Goal: Information Seeking & Learning: Learn about a topic

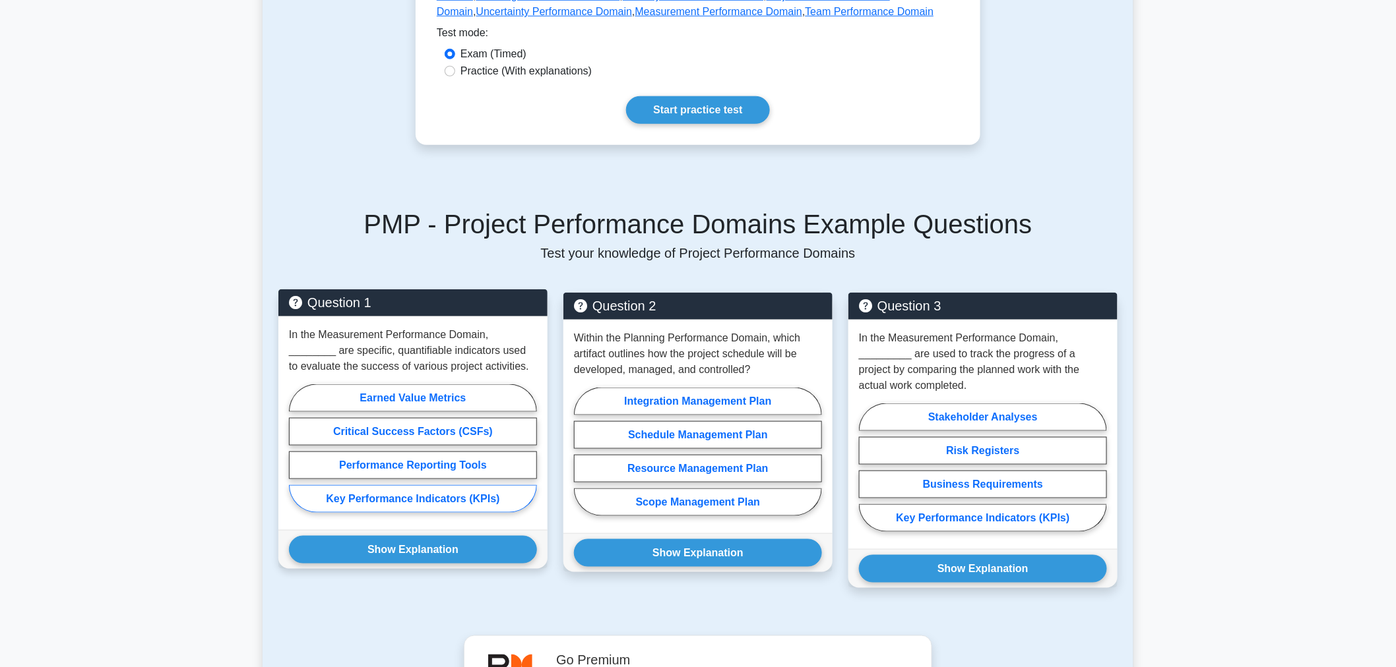
click at [406, 503] on label "Key Performance Indicators (KPIs)" at bounding box center [413, 499] width 248 height 28
click at [297, 457] on input "Key Performance Indicators (KPIs)" at bounding box center [293, 452] width 9 height 9
radio input "true"
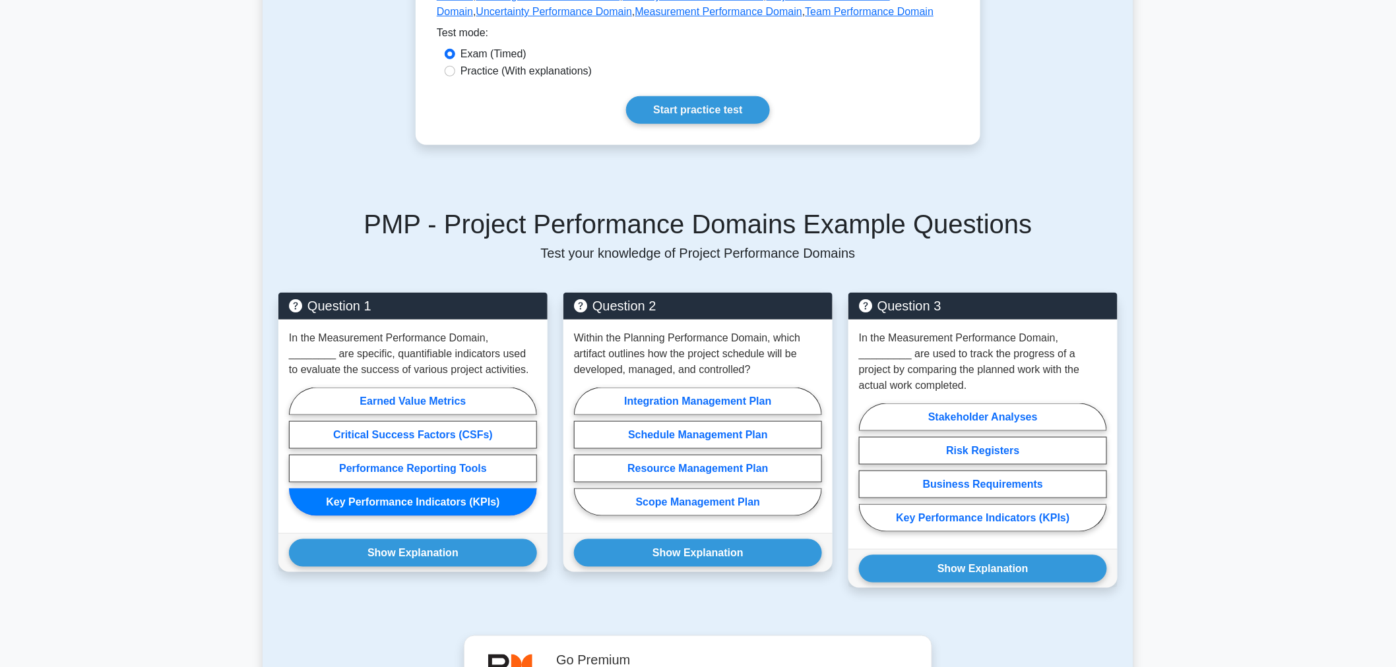
scroll to position [523, 0]
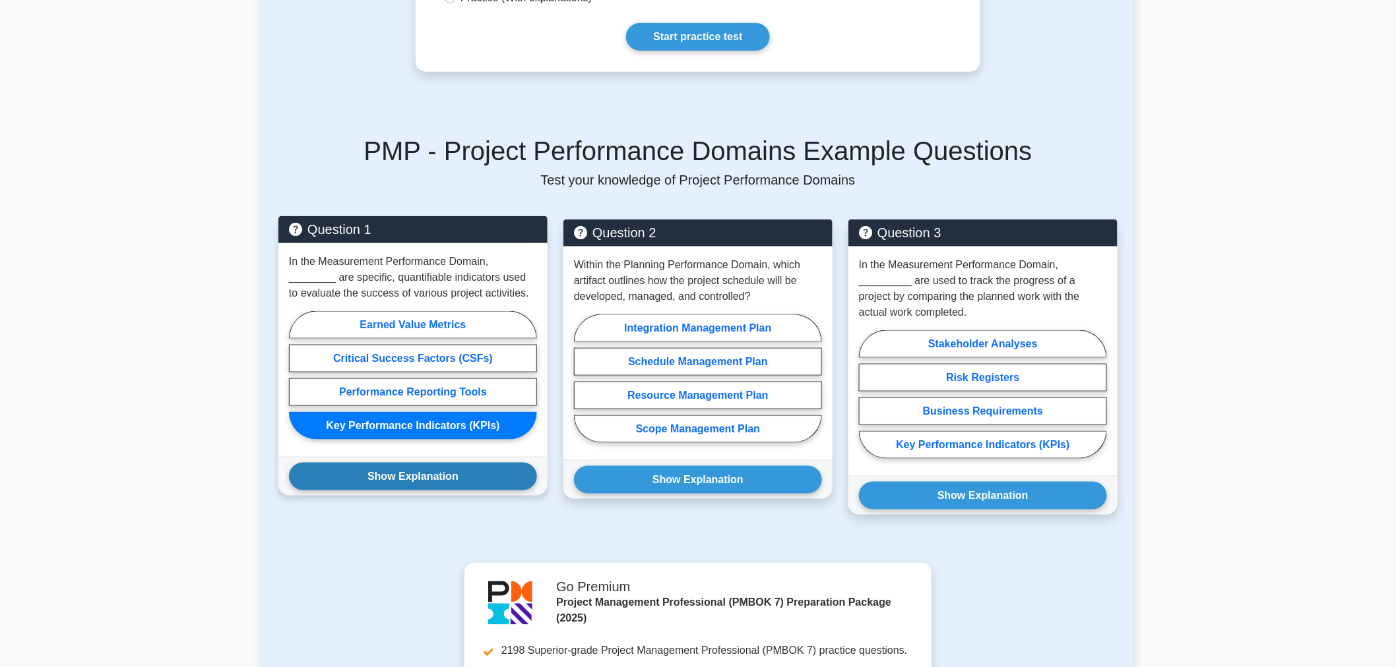
click at [453, 470] on button "Show Explanation" at bounding box center [413, 477] width 248 height 28
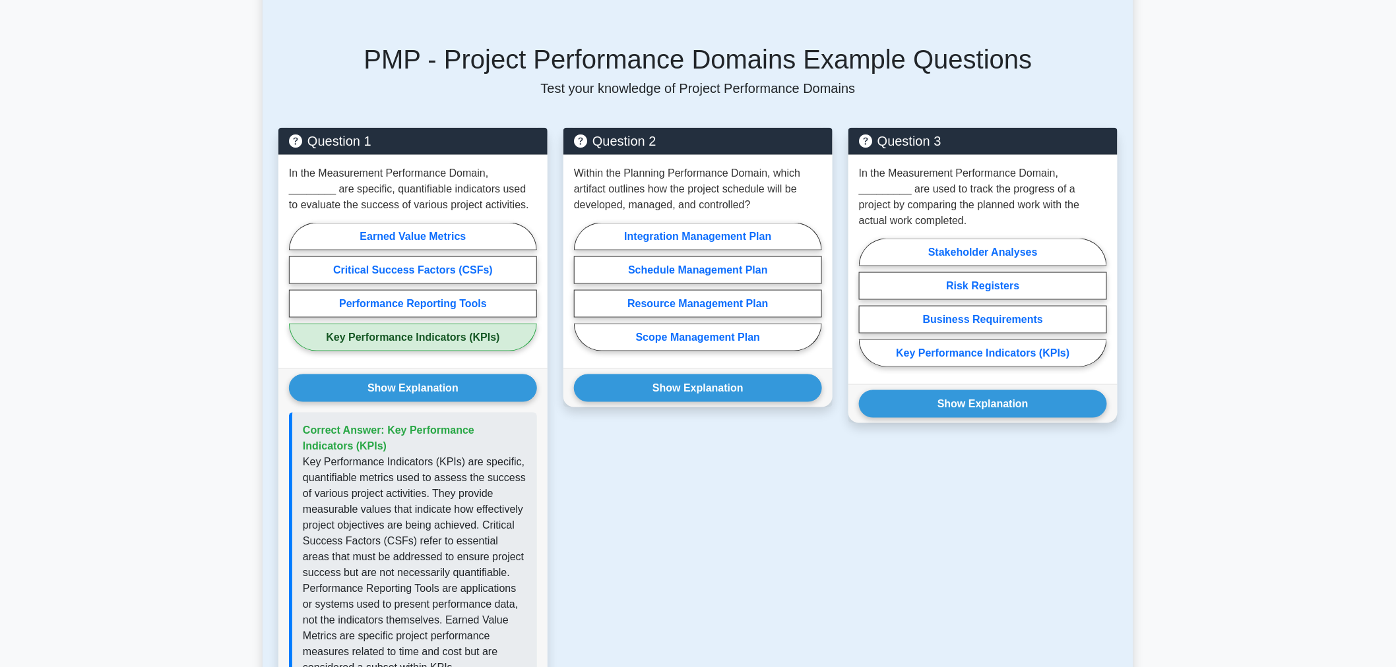
scroll to position [669, 0]
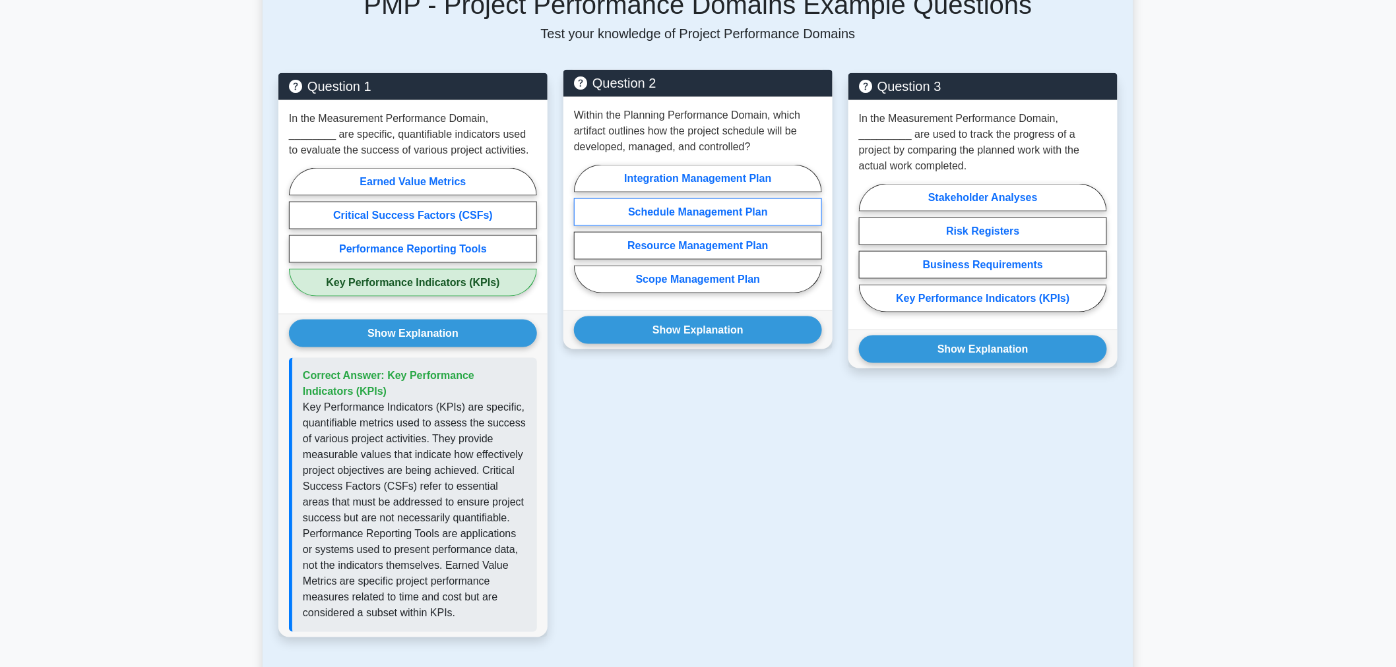
click at [689, 211] on label "Schedule Management Plan" at bounding box center [698, 213] width 248 height 28
click at [582, 229] on input "Schedule Management Plan" at bounding box center [578, 233] width 9 height 9
radio input "true"
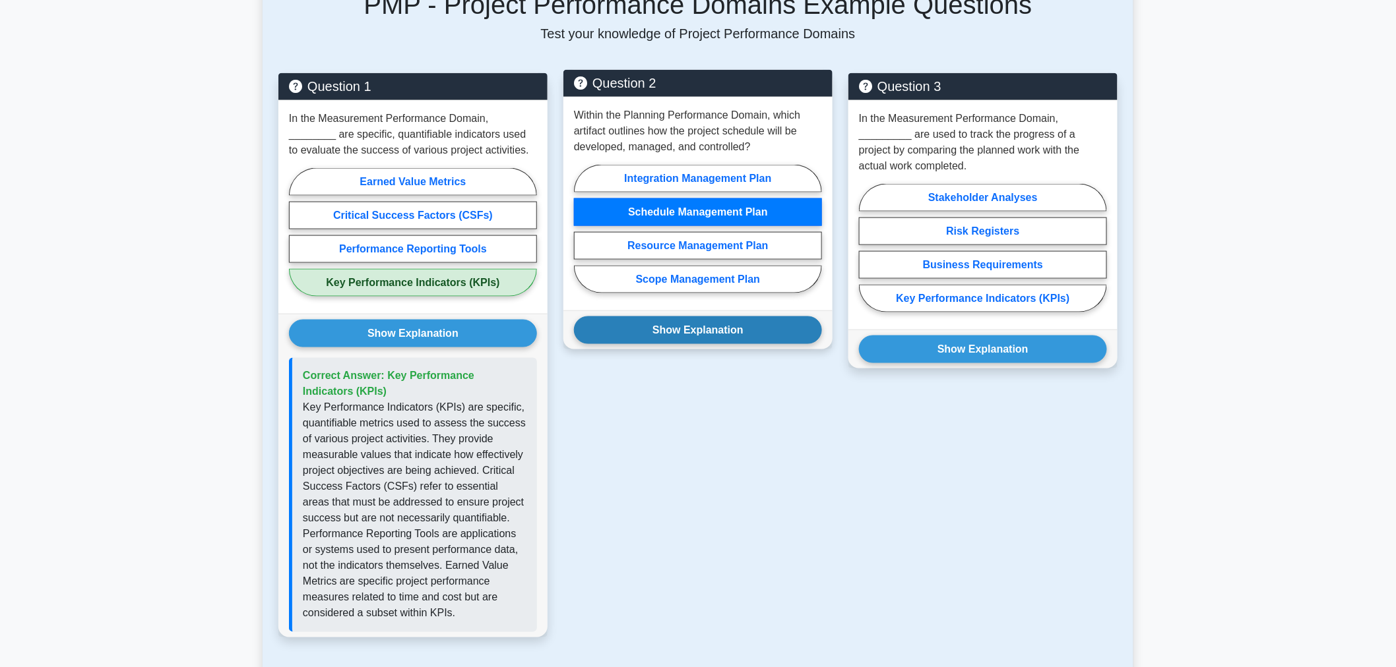
click at [699, 328] on button "Show Explanation" at bounding box center [698, 331] width 248 height 28
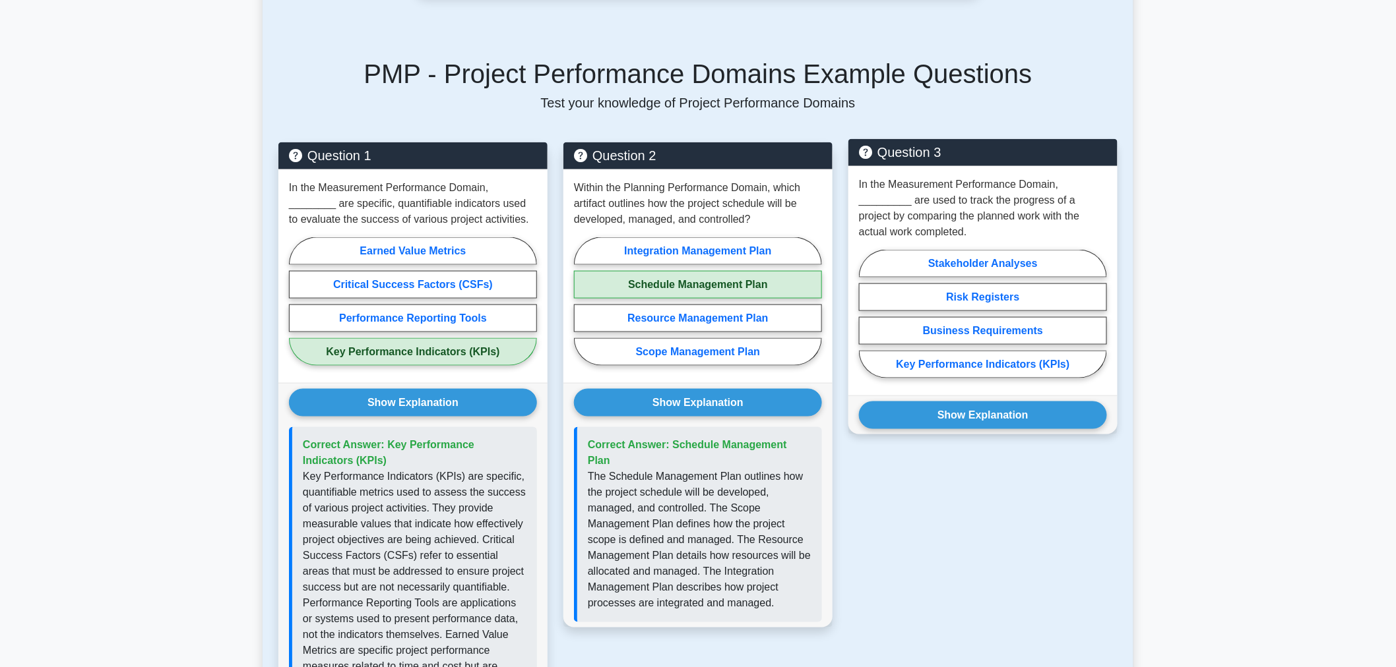
scroll to position [596, 0]
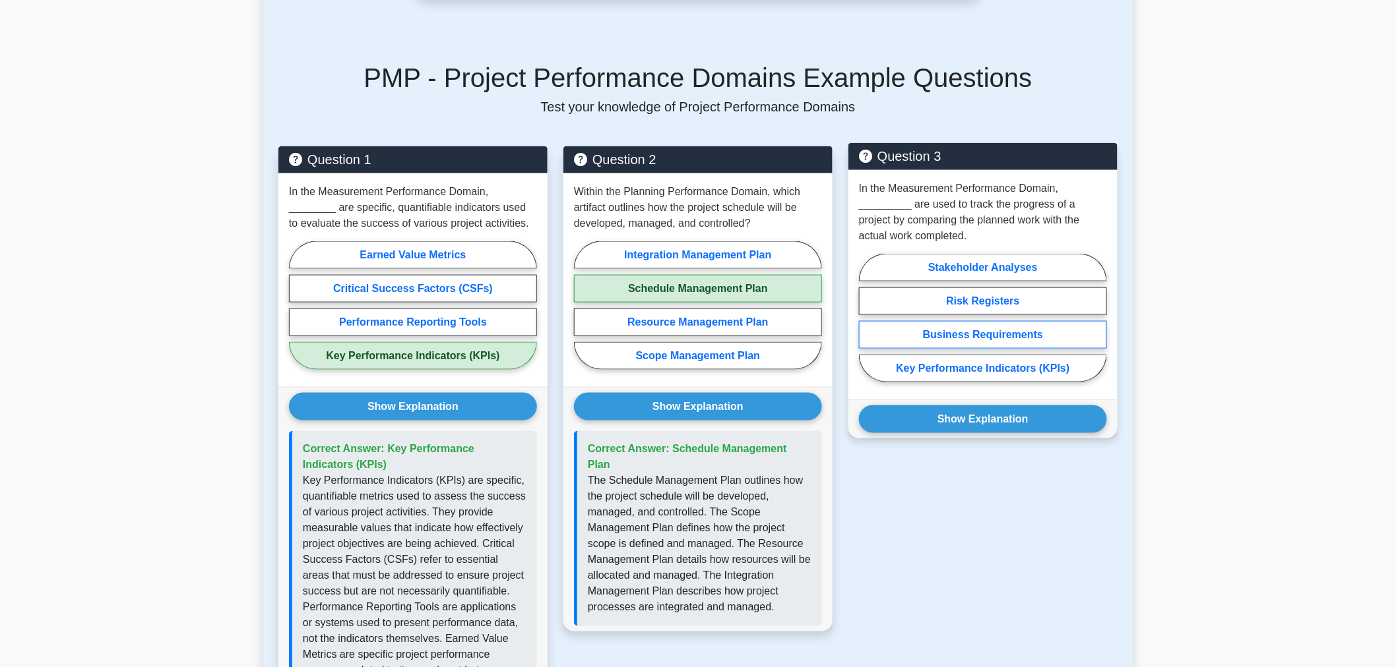
click at [991, 341] on label "Business Requirements" at bounding box center [983, 335] width 248 height 28
click at [867, 326] on input "Business Requirements" at bounding box center [863, 322] width 9 height 9
radio input "true"
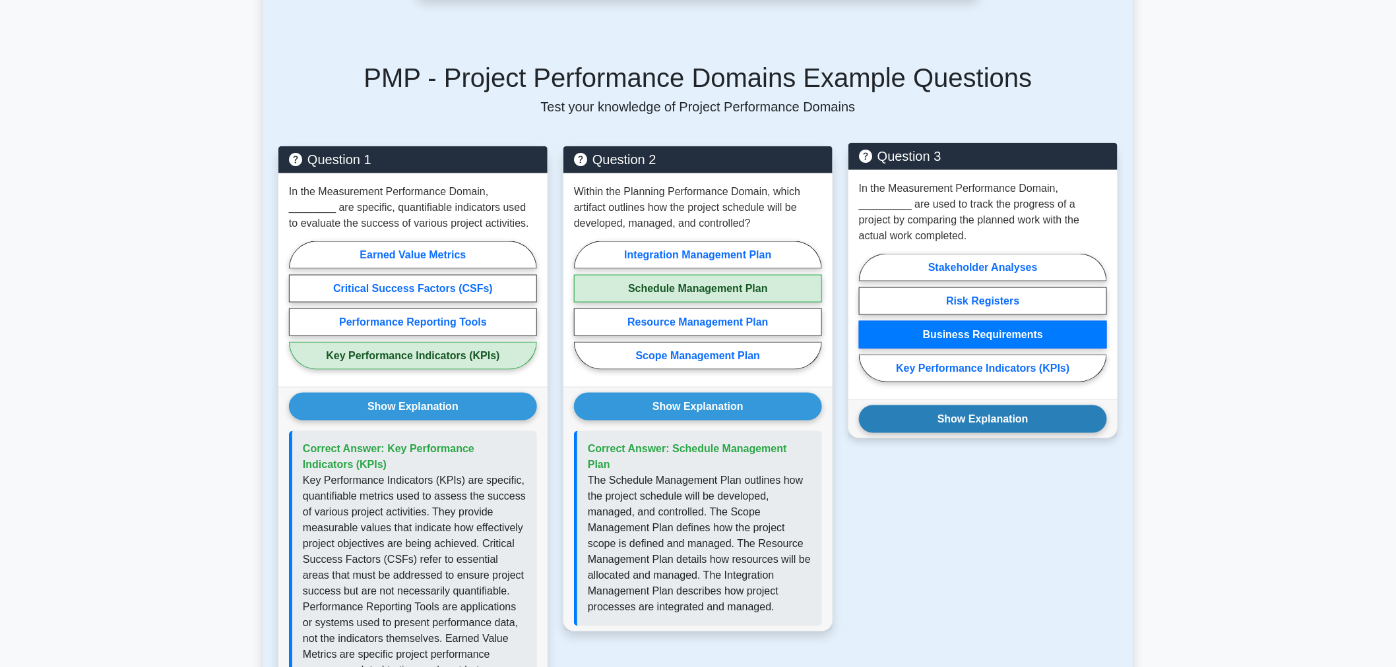
click at [967, 421] on button "Show Explanation" at bounding box center [983, 420] width 248 height 28
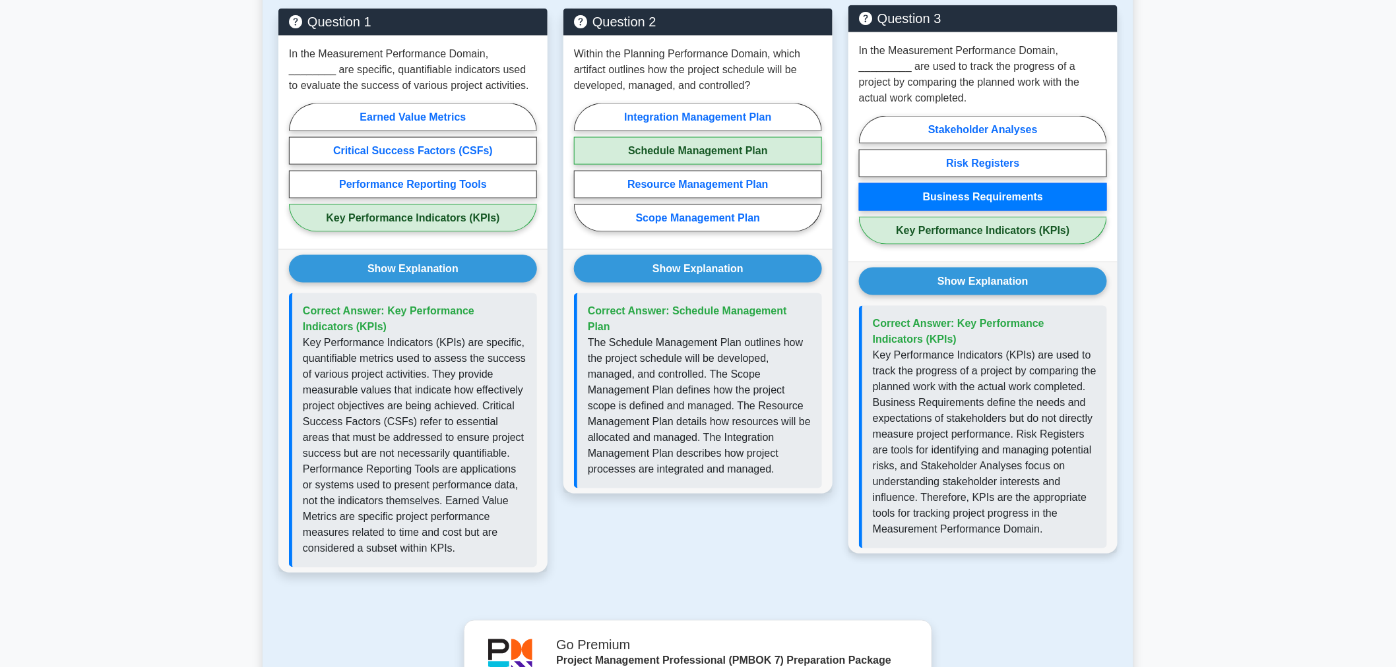
scroll to position [743, 0]
